Goal: Check status

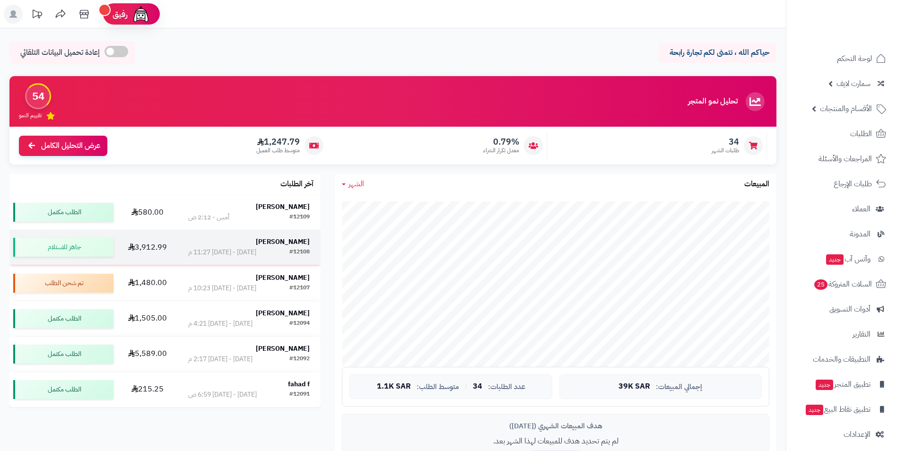
click at [289, 242] on strong "[PERSON_NAME]" at bounding box center [283, 242] width 54 height 10
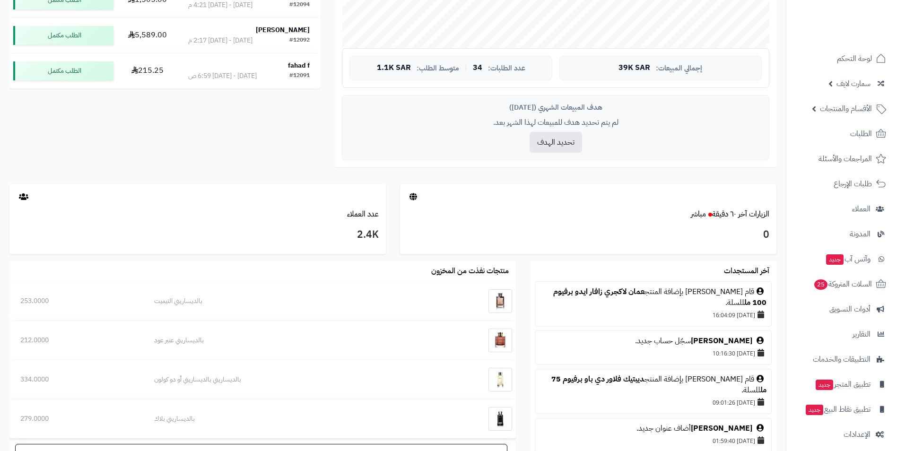
scroll to position [415, 0]
